Goal: Find specific page/section: Find specific page/section

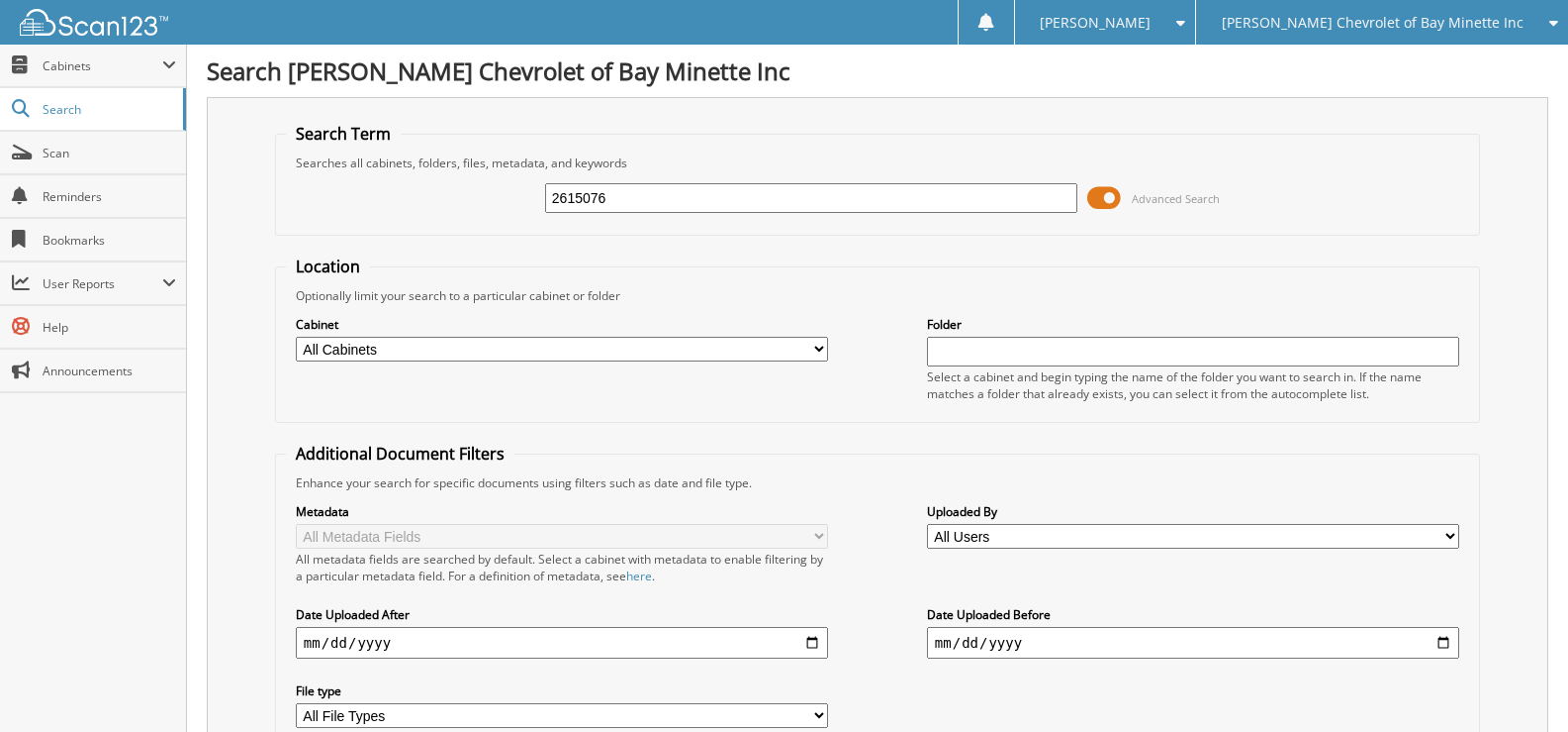
type input "2615076"
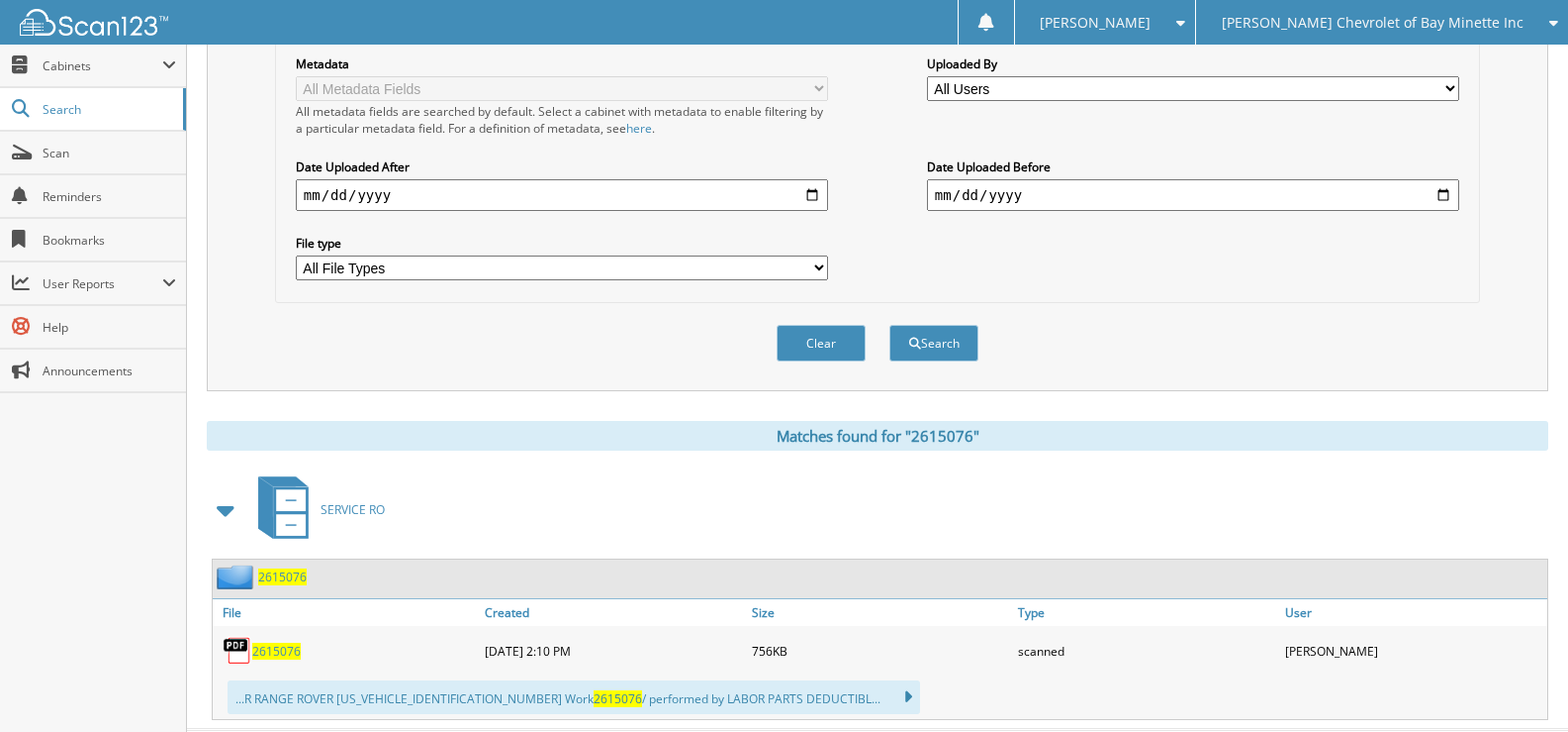
scroll to position [496, 0]
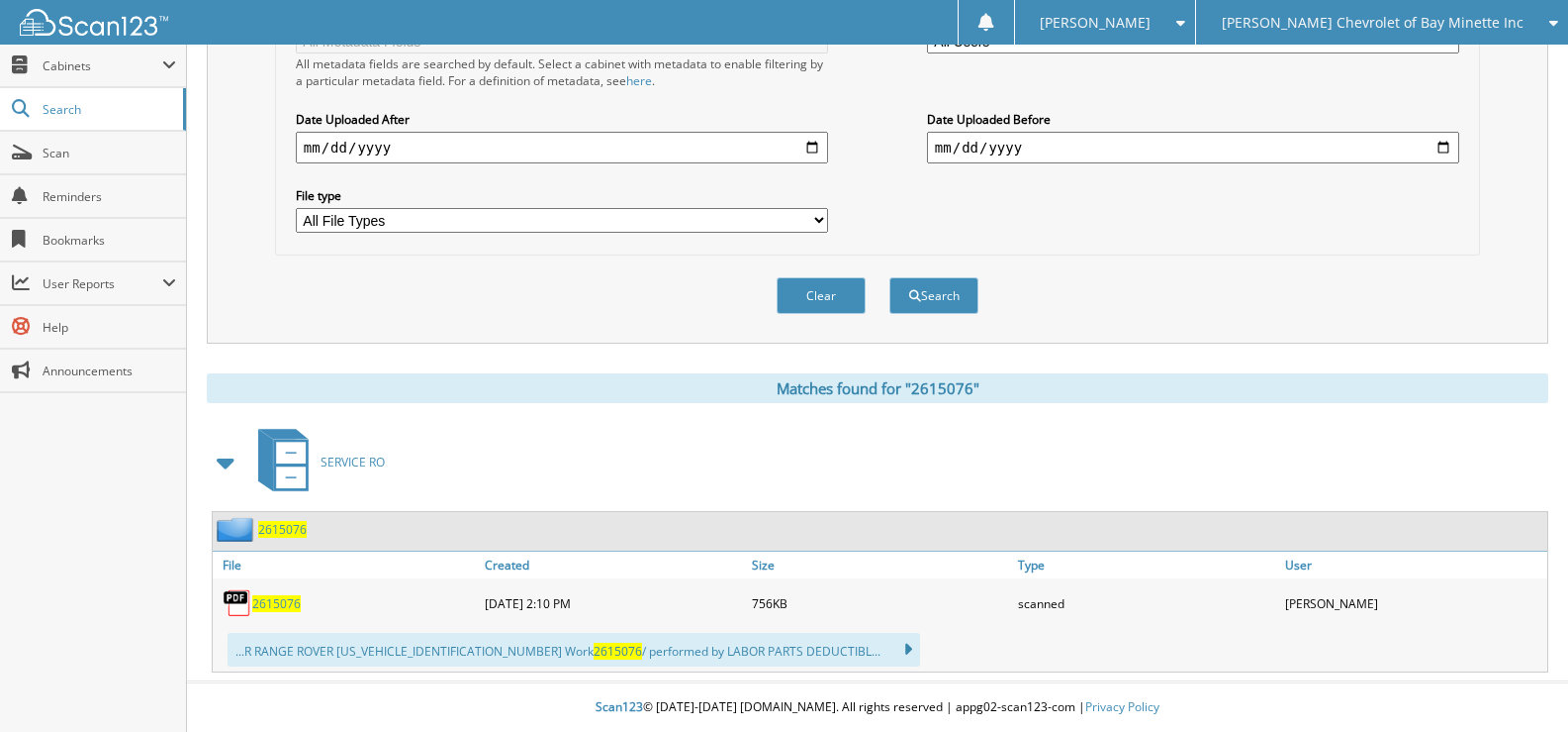
click at [273, 604] on span "2615076" at bounding box center [276, 603] width 49 height 17
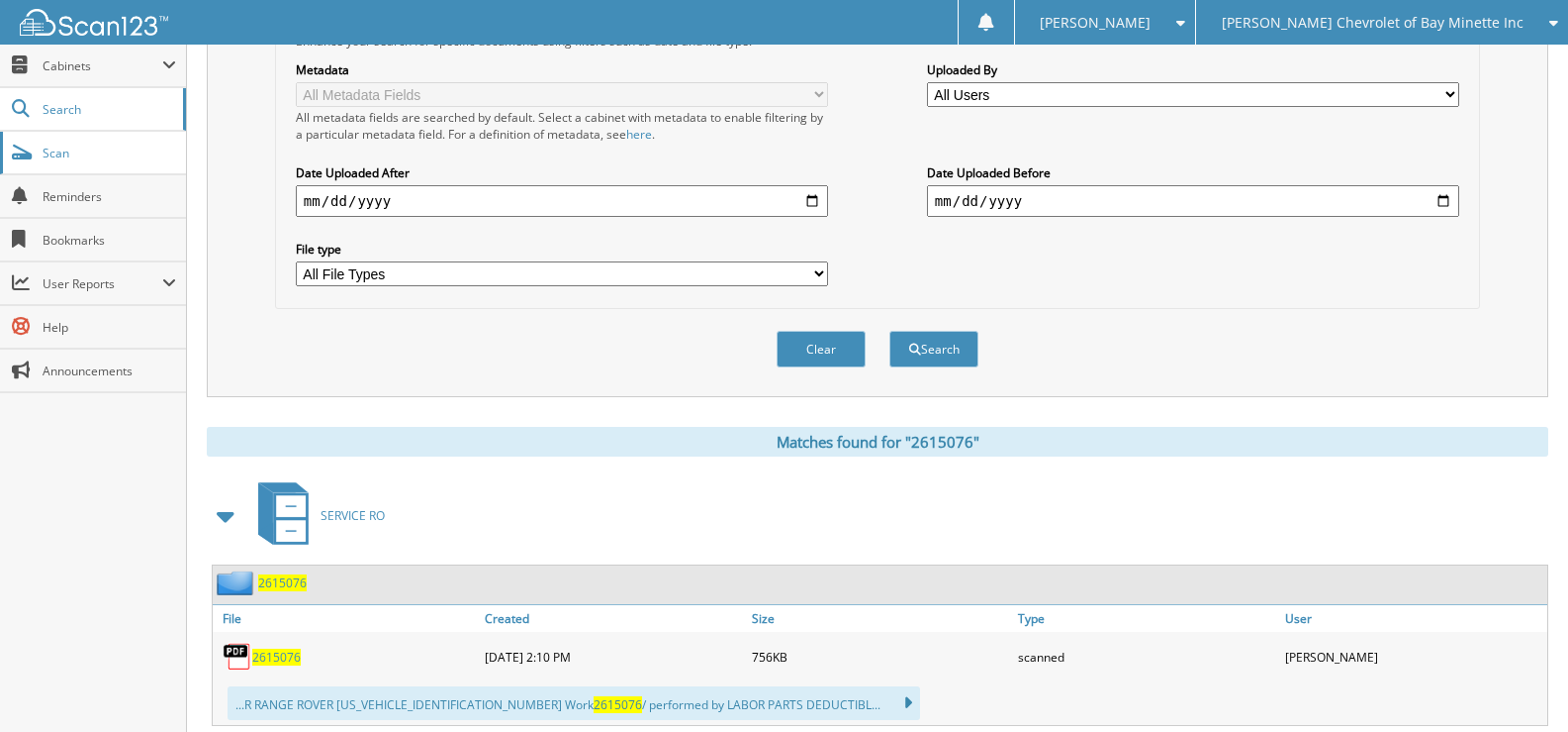
scroll to position [397, 0]
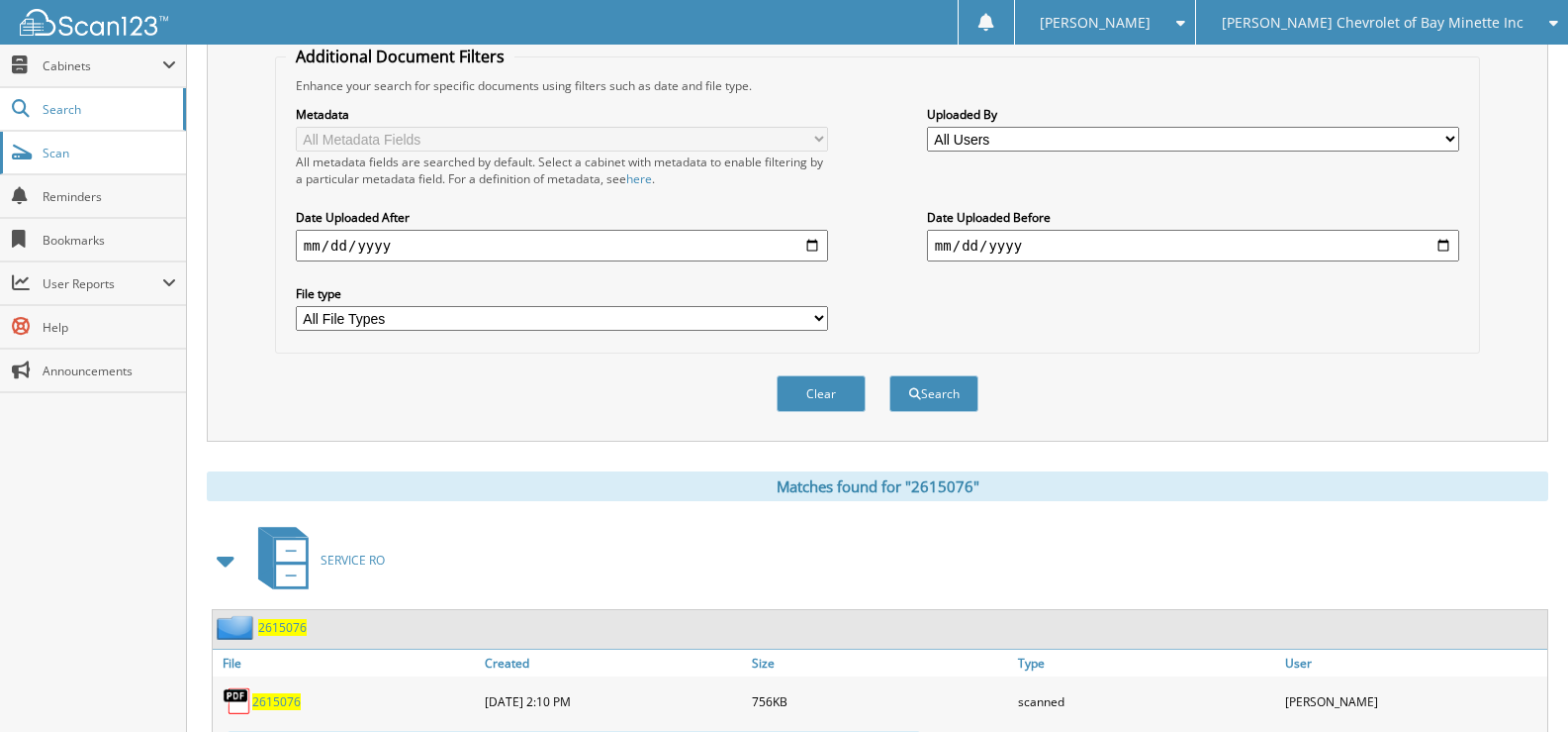
click at [79, 155] on span "Scan" at bounding box center [110, 153] width 134 height 17
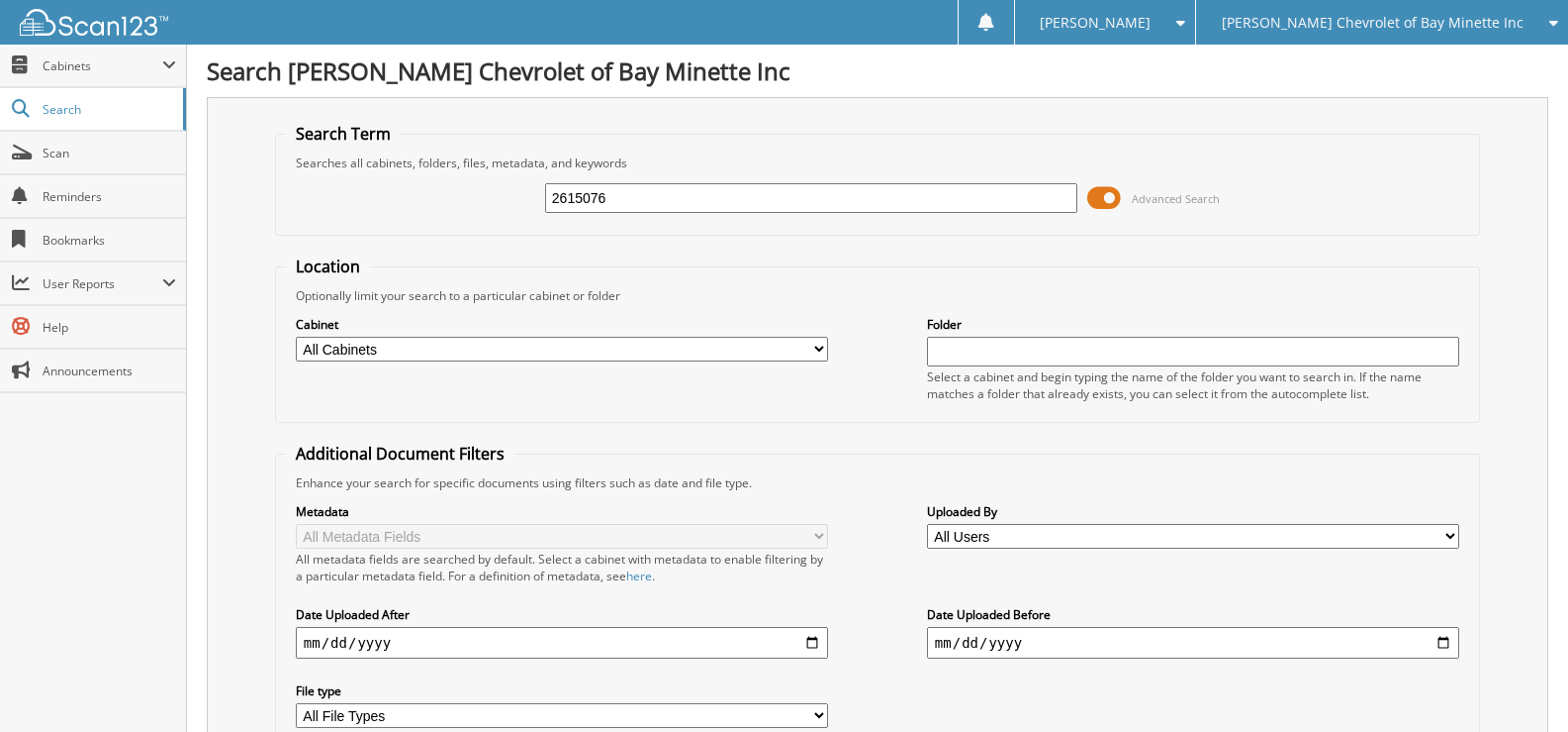
type input "2615076"
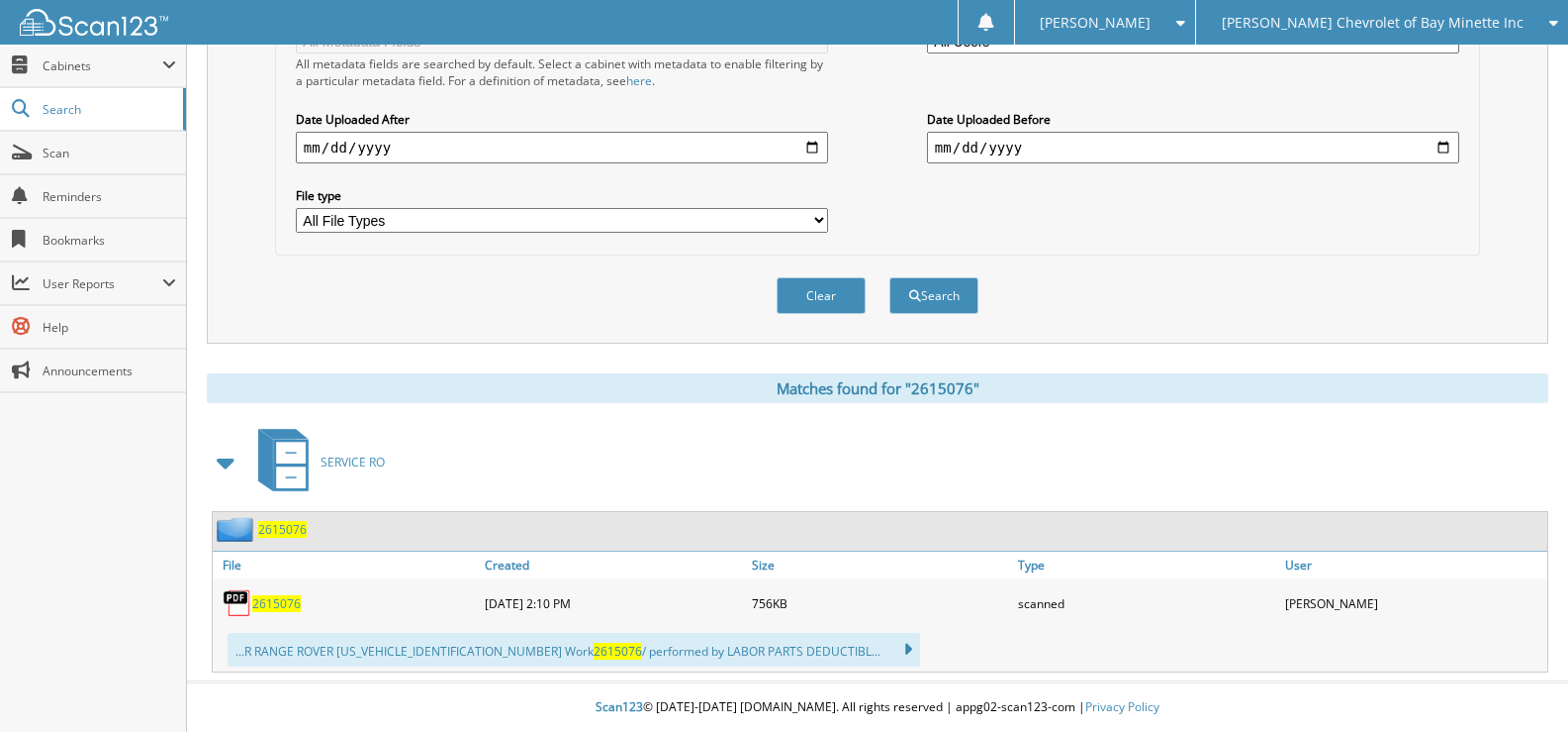
scroll to position [496, 0]
click at [274, 603] on span "2615076" at bounding box center [276, 603] width 49 height 17
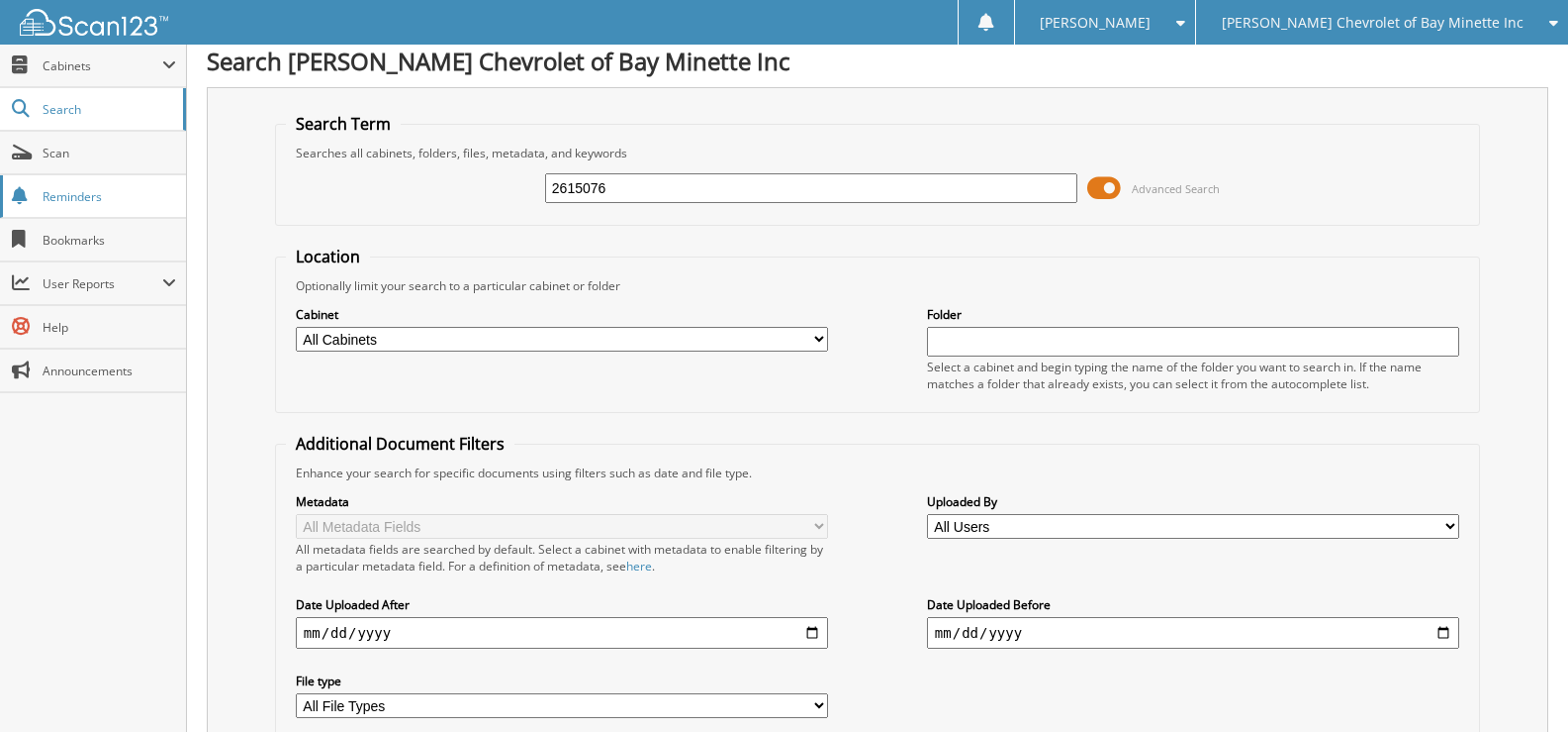
scroll to position [0, 0]
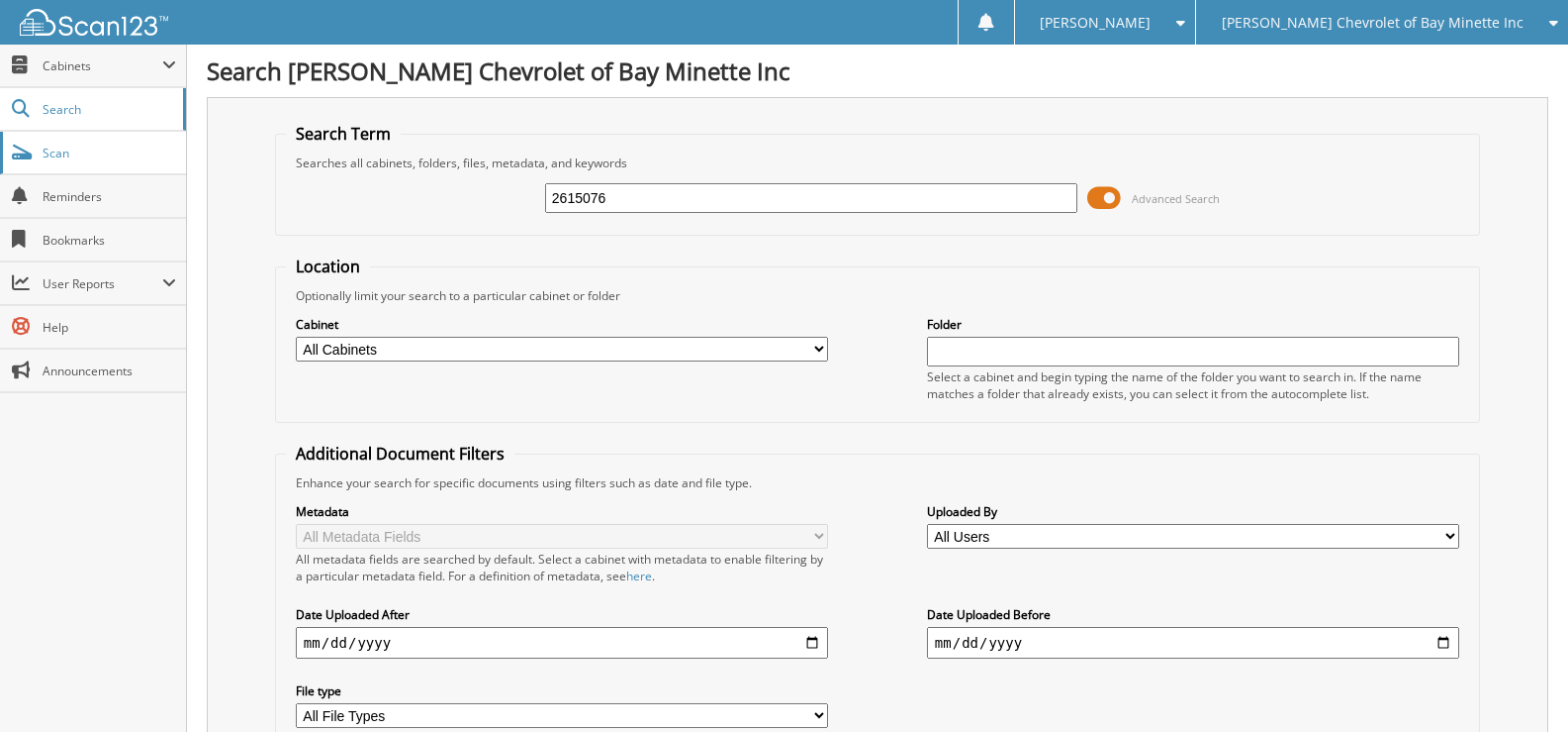
click at [42, 149] on link "Scan" at bounding box center [93, 153] width 186 height 43
